Goal: Information Seeking & Learning: Check status

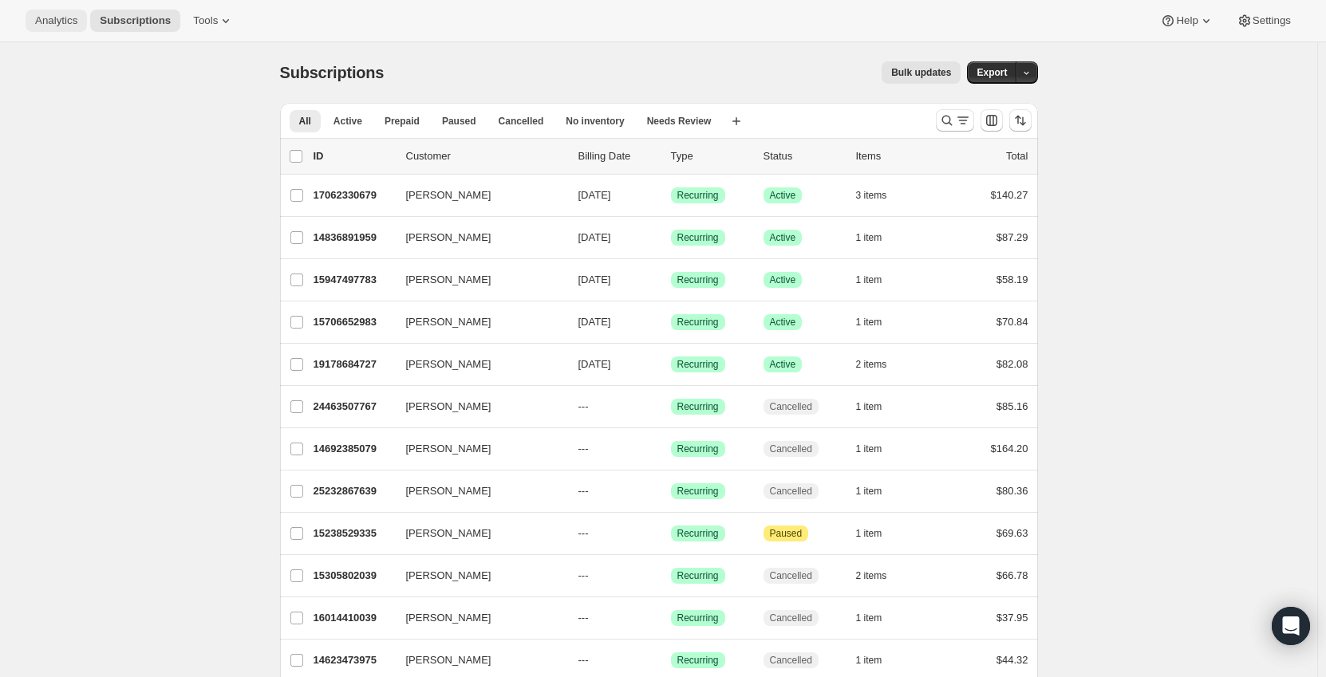
click at [57, 22] on span "Analytics" at bounding box center [56, 20] width 42 height 13
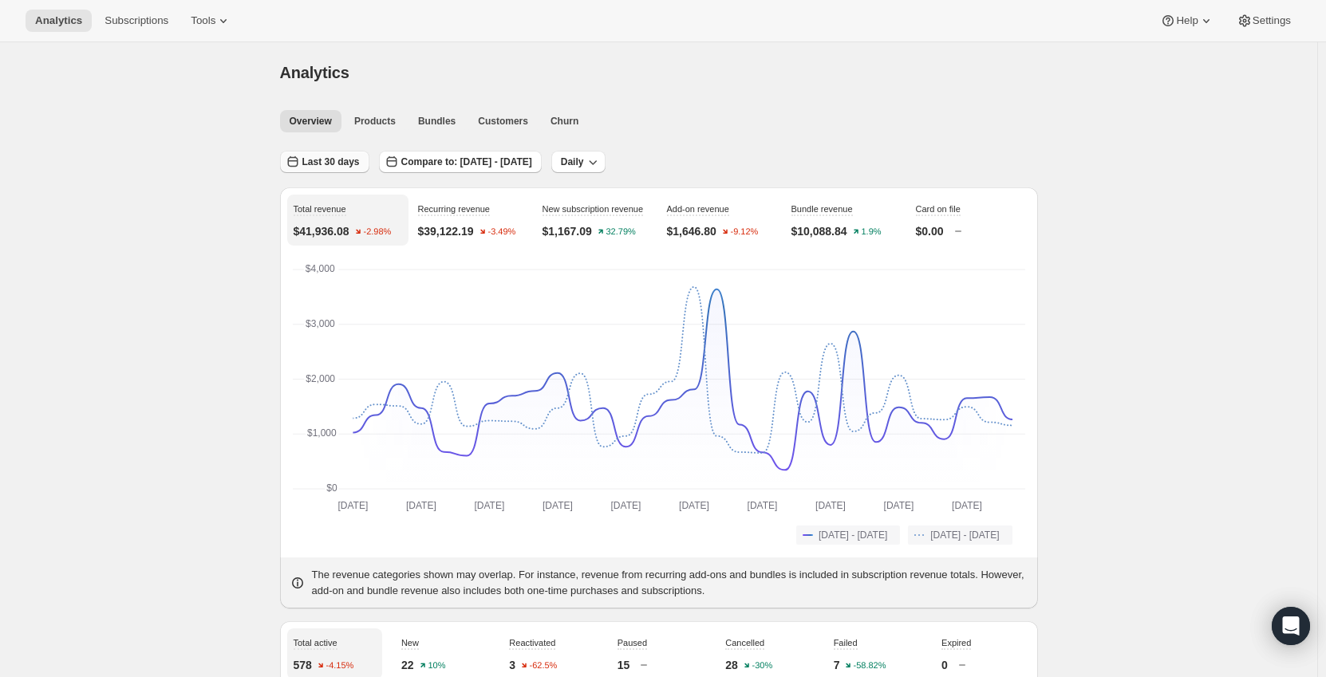
click at [322, 163] on span "Last 30 days" at bounding box center [330, 162] width 57 height 13
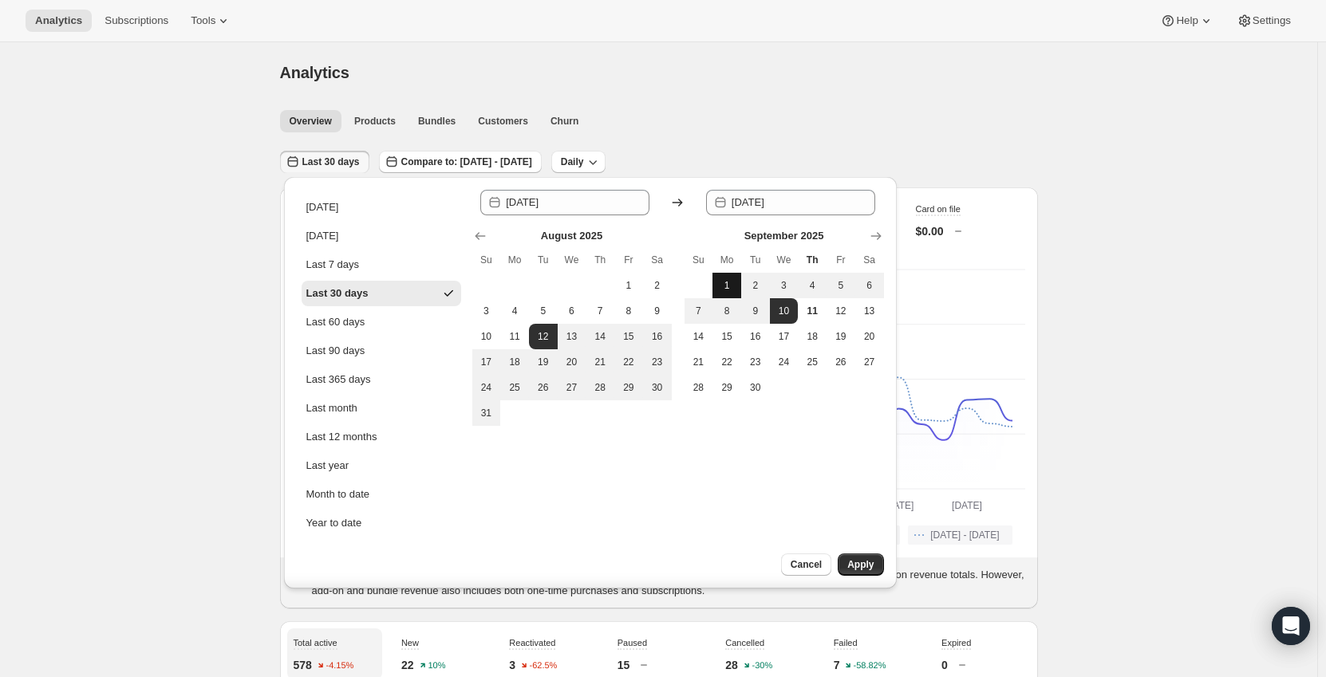
click at [727, 286] on span "1" at bounding box center [727, 285] width 16 height 13
type input "2025-09-01"
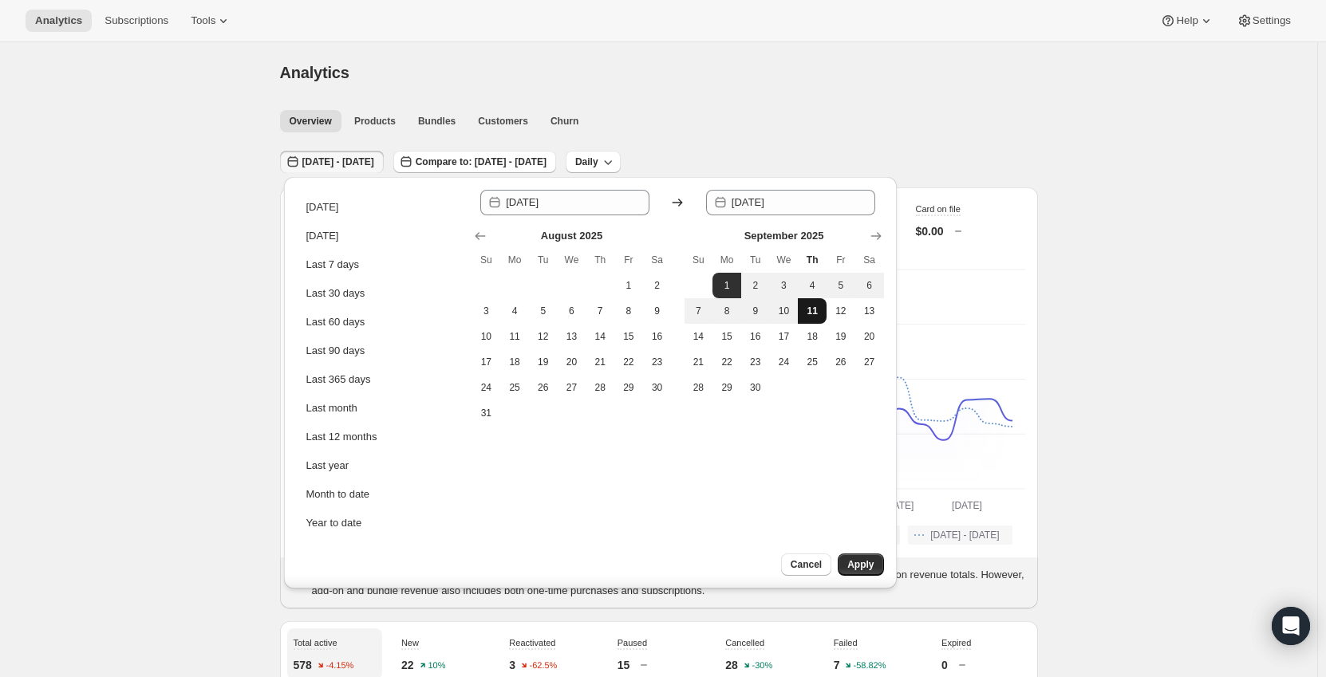
click at [821, 313] on button "11" at bounding box center [812, 311] width 29 height 26
type input "2025-09-11"
click at [864, 571] on button "Apply" at bounding box center [859, 565] width 45 height 22
